Goal: Navigation & Orientation: Find specific page/section

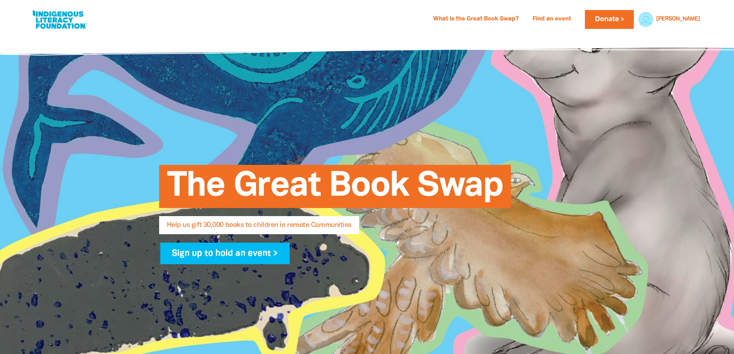
select select "AU"
click at [688, 19] on link "[PERSON_NAME]" at bounding box center [678, 19] width 44 height 5
click at [655, 37] on link "My Account" at bounding box center [668, 39] width 69 height 18
select select "AU"
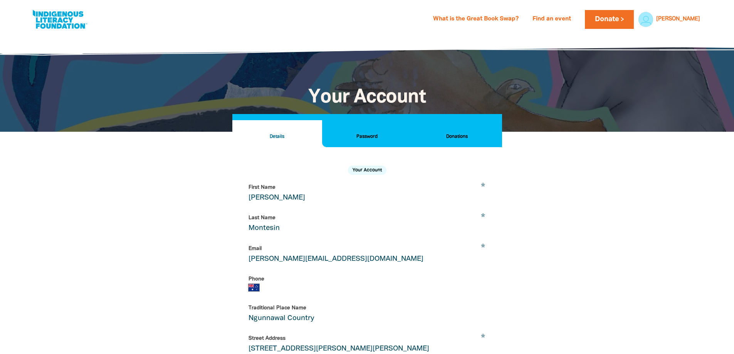
click at [463, 139] on h2 "Donations" at bounding box center [456, 137] width 77 height 8
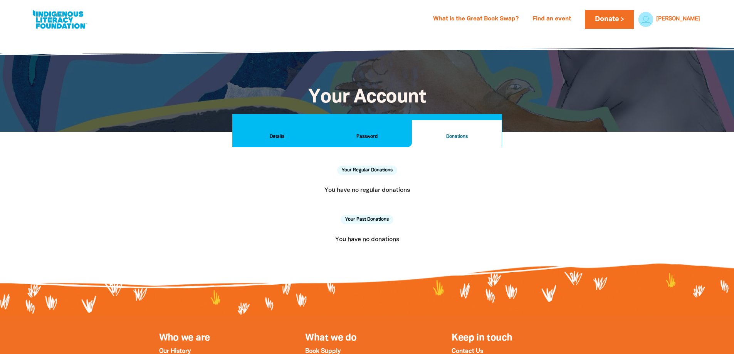
click at [270, 137] on h2 "Details" at bounding box center [276, 137] width 77 height 8
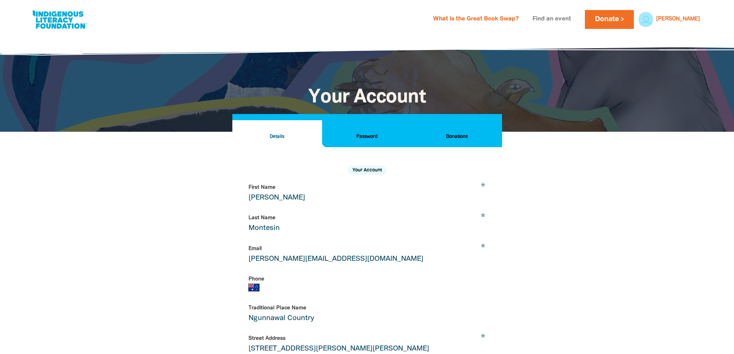
click at [573, 15] on link "Find an event" at bounding box center [552, 19] width 48 height 12
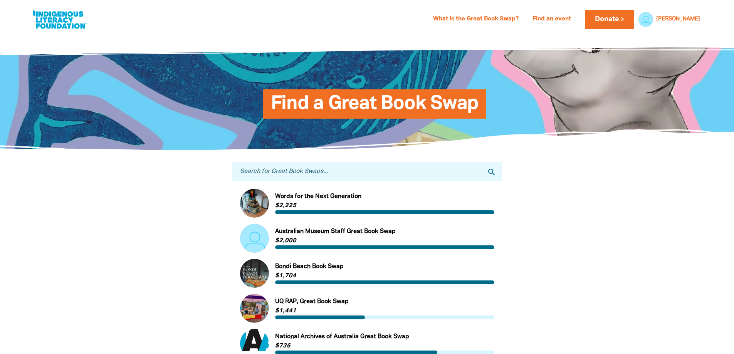
click at [265, 178] on input "Search for Great Book Swaps..." at bounding box center [367, 171] width 270 height 19
type input "holy"
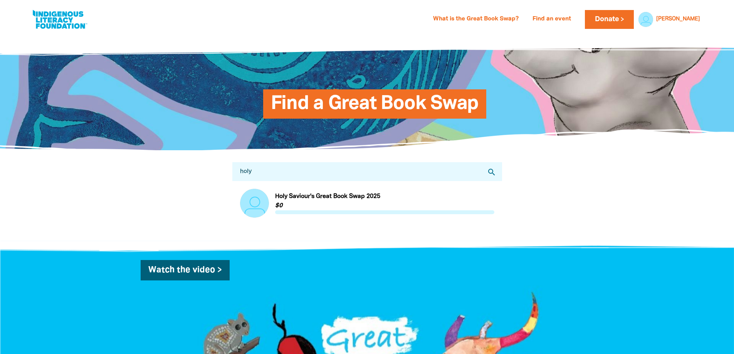
drag, startPoint x: 268, startPoint y: 172, endPoint x: 237, endPoint y: 171, distance: 31.6
click at [237, 171] on input "holy" at bounding box center [367, 171] width 270 height 19
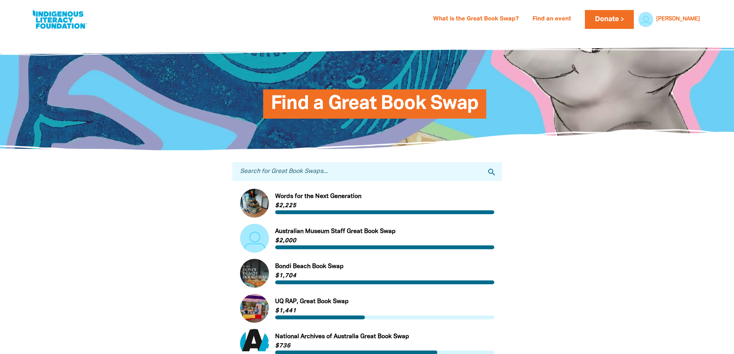
click at [52, 13] on link at bounding box center [60, 20] width 58 height 24
select select "AU"
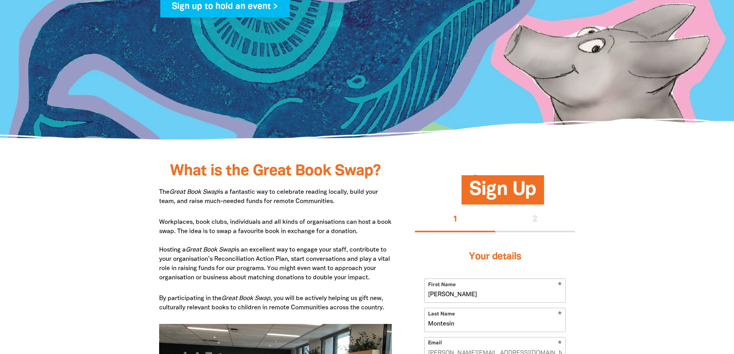
scroll to position [231, 0]
